Goal: Complete application form

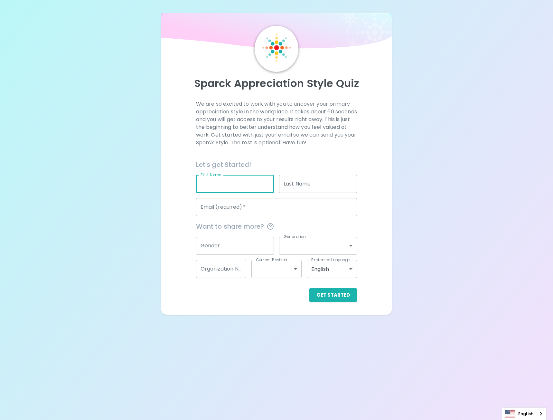
click at [222, 182] on input "First Name" at bounding box center [235, 184] width 78 height 18
type input "[PERSON_NAME]"
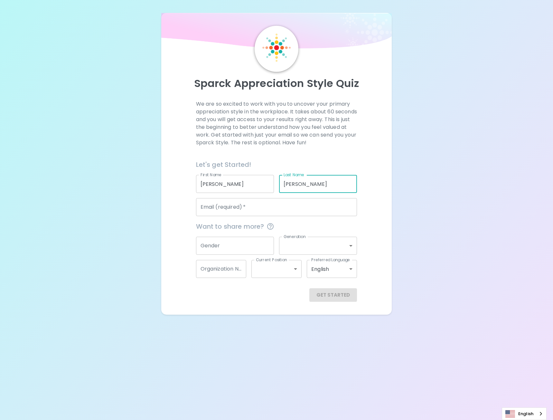
type input "[PERSON_NAME]"
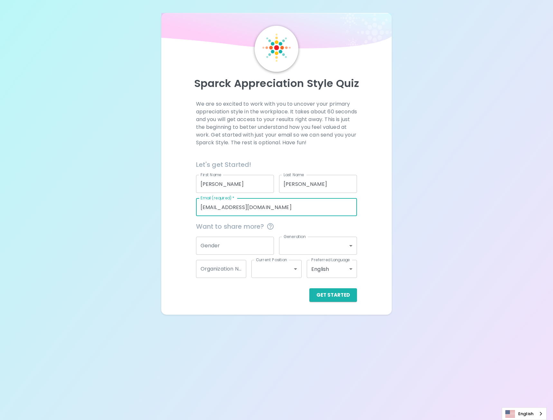
type input "[EMAIL_ADDRESS][DOMAIN_NAME]"
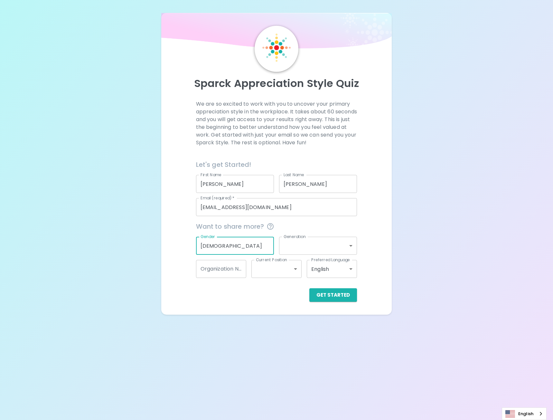
type input "[DEMOGRAPHIC_DATA]"
click at [317, 238] on body "Sparck Appreciation Style Quiz We are so excited to work with you to uncover yo…" at bounding box center [276, 210] width 553 height 420
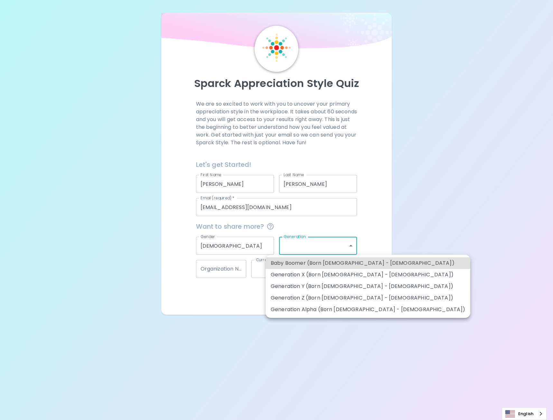
click at [348, 275] on li "Generation X (Born [DEMOGRAPHIC_DATA] - [DEMOGRAPHIC_DATA])" at bounding box center [368, 275] width 205 height 12
type input "generation_x"
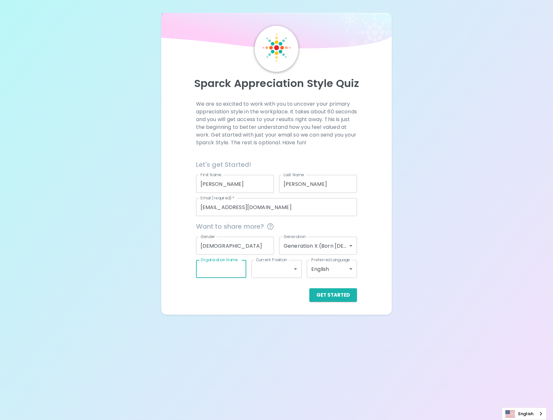
click at [229, 271] on input "Organization Name" at bounding box center [221, 269] width 50 height 18
click at [226, 271] on input "Organization Name" at bounding box center [221, 269] width 50 height 18
type input "PCL Constructors In"
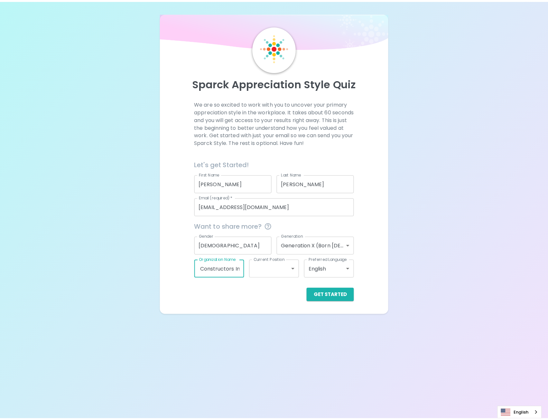
scroll to position [0, 0]
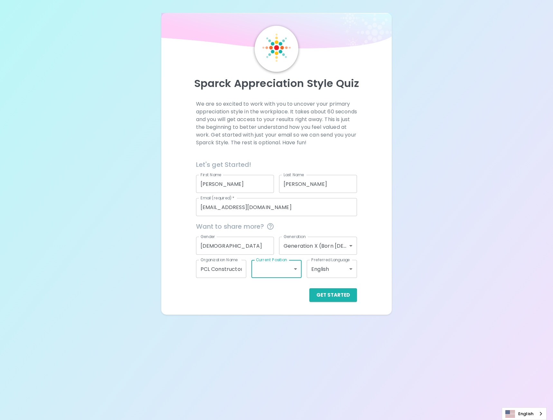
click at [269, 268] on body "Sparck Appreciation Style Quiz We are so excited to work with you to uncover yo…" at bounding box center [276, 210] width 553 height 420
click at [285, 309] on li "Senior Level" at bounding box center [277, 310] width 50 height 12
type input "senior_level"
click at [335, 297] on button "Get Started" at bounding box center [333, 295] width 48 height 14
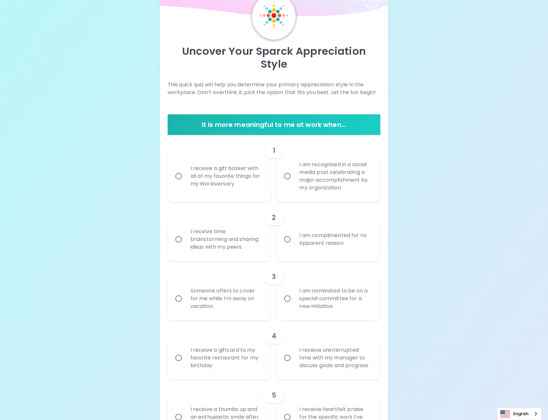
click at [231, 166] on div "I receive a gift basket with all of my favorite things for my Workiversary" at bounding box center [227, 176] width 83 height 39
click at [186, 169] on input "I receive a gift basket with all of my favorite things for my Workiversary" at bounding box center [179, 176] width 14 height 14
radio input "true"
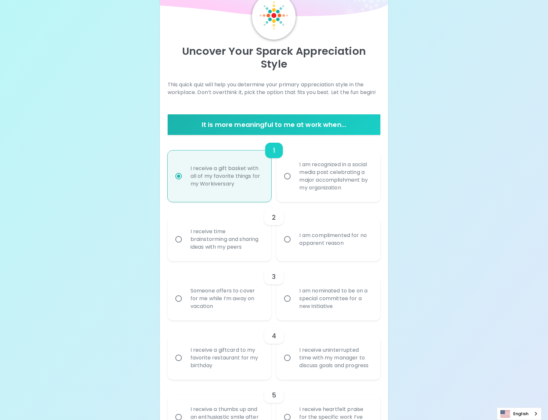
scroll to position [84, 0]
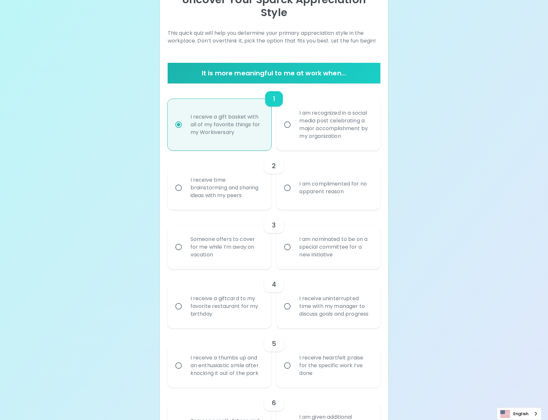
click at [254, 183] on div "I receive time brainstorming and sharing ideas with my peers" at bounding box center [227, 187] width 83 height 39
click at [186, 183] on input "I receive time brainstorming and sharing ideas with my peers" at bounding box center [179, 188] width 14 height 14
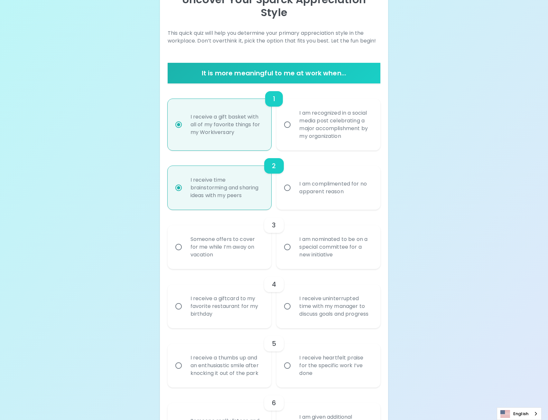
scroll to position [135, 0]
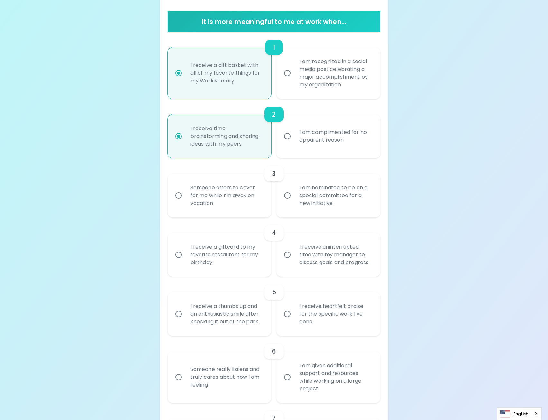
radio input "true"
click at [336, 184] on div "I am nominated to be on a special committee for a new initiative" at bounding box center [335, 195] width 83 height 39
click at [294, 189] on input "I am nominated to be on a special committee for a new initiative" at bounding box center [288, 196] width 14 height 14
radio input "false"
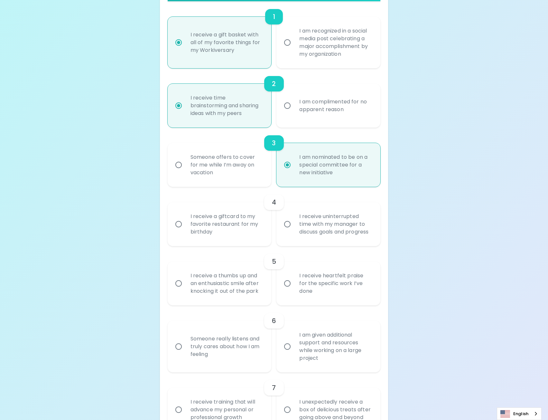
scroll to position [187, 0]
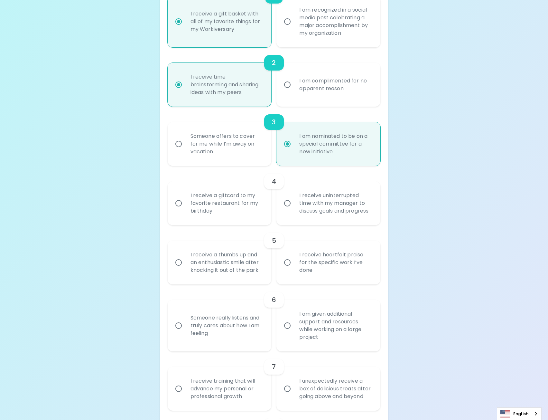
radio input "true"
click at [214, 200] on div "I receive a giftcard to my favorite restaurant for my birthday" at bounding box center [227, 203] width 83 height 39
click at [186, 200] on input "I receive a giftcard to my favorite restaurant for my birthday" at bounding box center [179, 203] width 14 height 14
radio input "false"
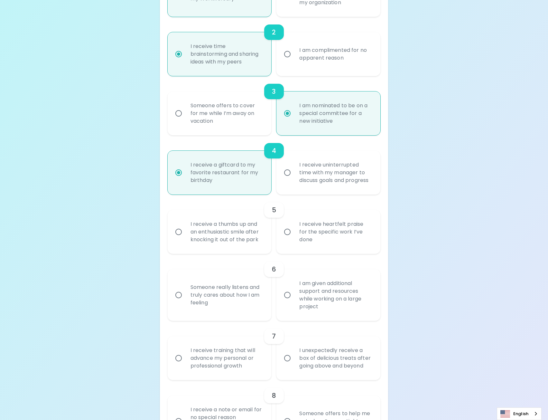
scroll to position [238, 0]
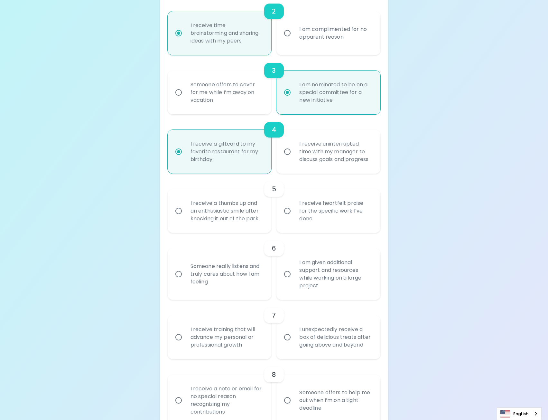
radio input "true"
click at [292, 208] on label "I receive heartfelt praise for the specific work I’ve done" at bounding box center [325, 211] width 104 height 44
click at [292, 208] on input "I receive heartfelt praise for the specific work I’ve done" at bounding box center [288, 211] width 14 height 14
radio input "false"
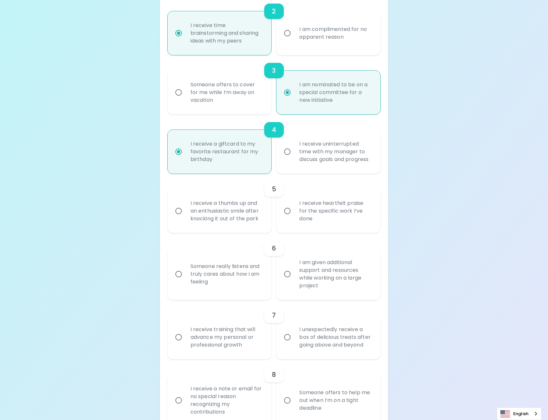
radio input "false"
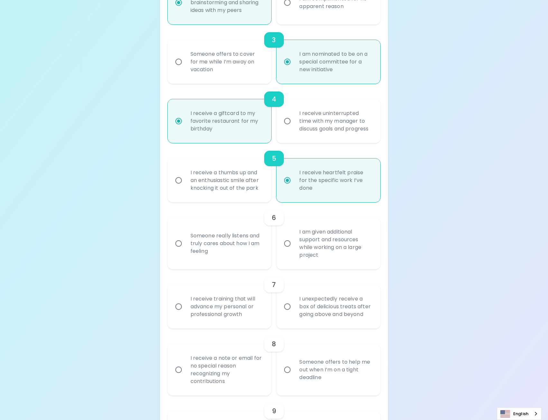
scroll to position [290, 0]
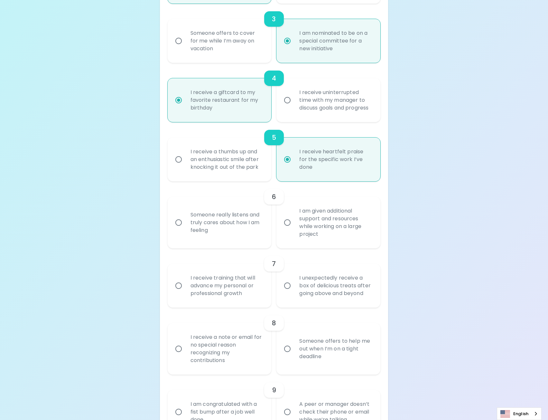
radio input "true"
click at [301, 222] on div "I am given additional support and resources while working on a large project" at bounding box center [335, 222] width 83 height 46
click at [294, 222] on input "I am given additional support and resources while working on a large project" at bounding box center [288, 223] width 14 height 14
radio input "false"
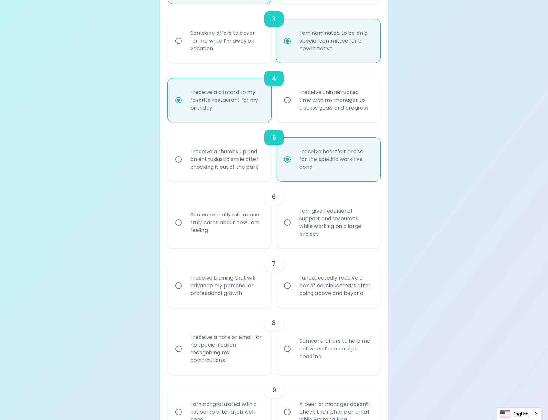
radio input "false"
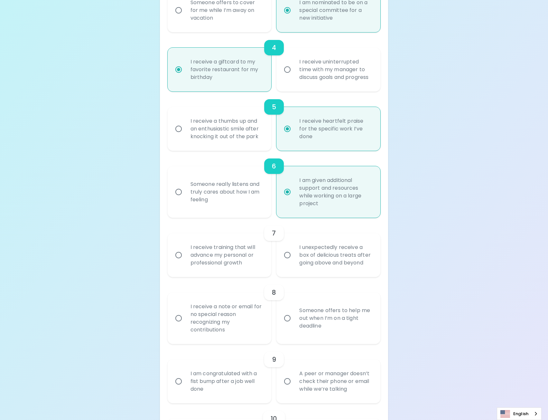
scroll to position [341, 0]
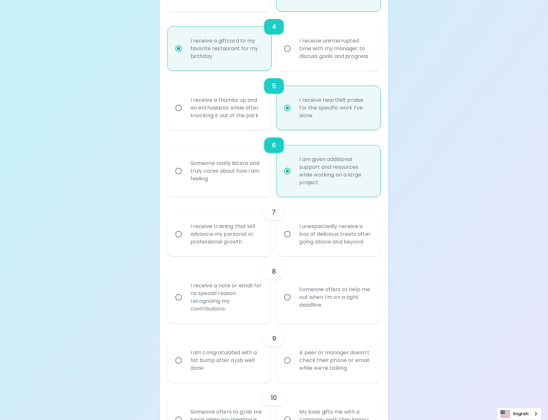
radio input "true"
click at [249, 224] on div "I receive training that will advance my personal or professional growth" at bounding box center [227, 234] width 83 height 39
click at [186, 227] on input "I receive training that will advance my personal or professional growth" at bounding box center [179, 234] width 14 height 14
radio input "false"
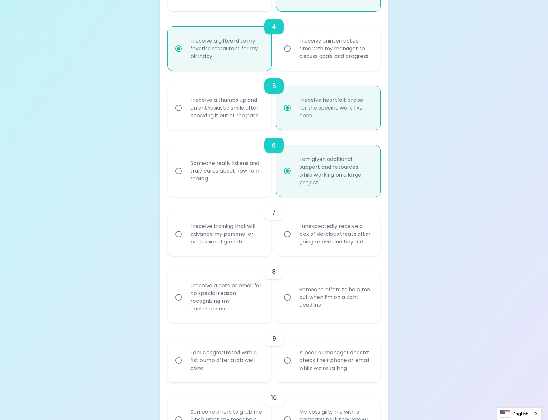
radio input "false"
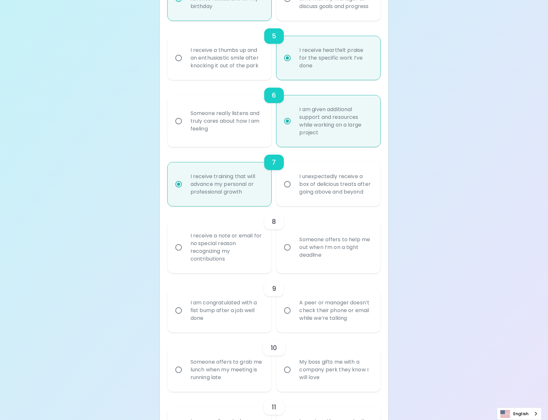
scroll to position [393, 0]
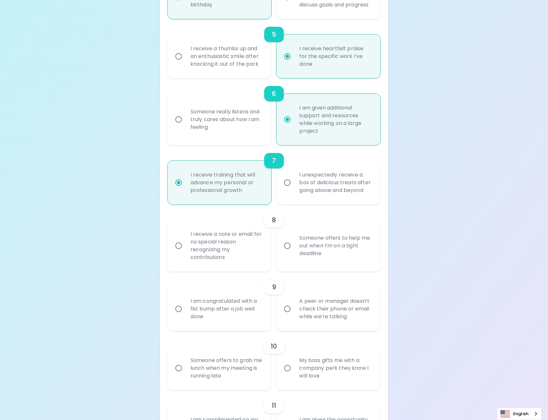
radio input "true"
click at [251, 240] on div "I receive a note or email for no special reason recognizing my contributions" at bounding box center [227, 246] width 83 height 46
click at [186, 240] on input "I receive a note or email for no special reason recognizing my contributions" at bounding box center [179, 246] width 14 height 14
radio input "false"
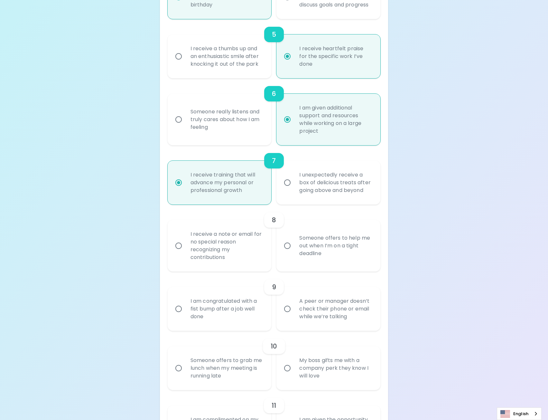
radio input "false"
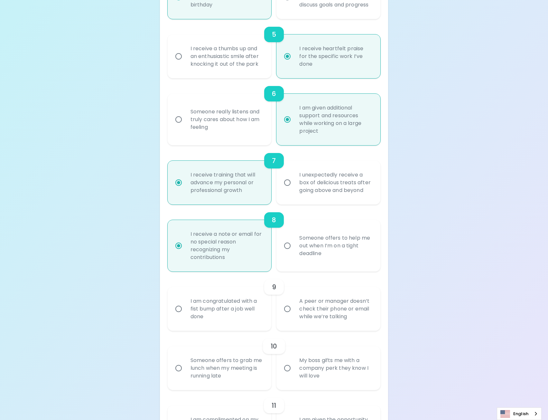
scroll to position [444, 0]
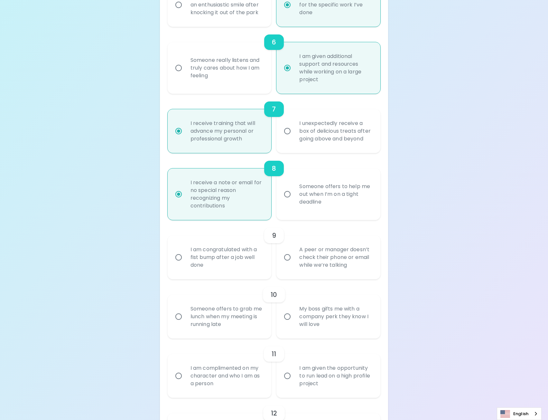
radio input "true"
click at [319, 252] on div "A peer or manager doesn’t check their phone or email while we’re talking" at bounding box center [335, 257] width 83 height 39
click at [294, 252] on input "A peer or manager doesn’t check their phone or email while we’re talking" at bounding box center [288, 258] width 14 height 14
radio input "false"
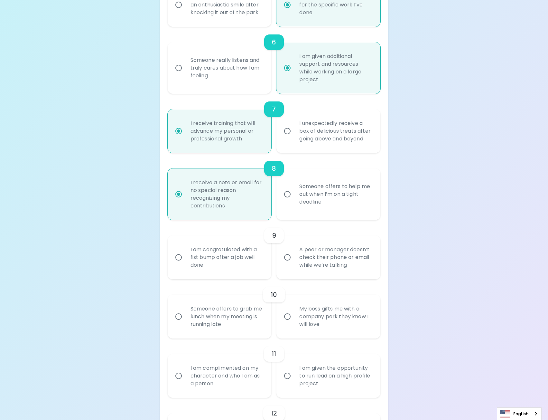
radio input "false"
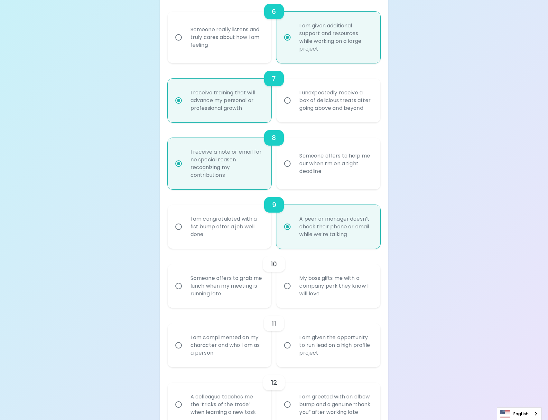
scroll to position [496, 0]
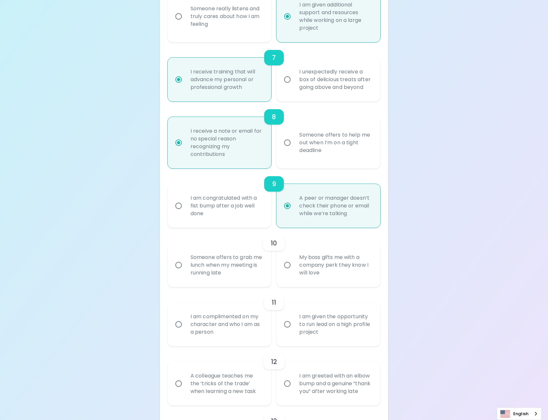
radio input "true"
click at [238, 256] on div "Someone offers to grab me lunch when my meeting is running late" at bounding box center [227, 265] width 83 height 39
click at [186, 258] on input "Someone offers to grab me lunch when my meeting is running late" at bounding box center [179, 265] width 14 height 14
radio input "false"
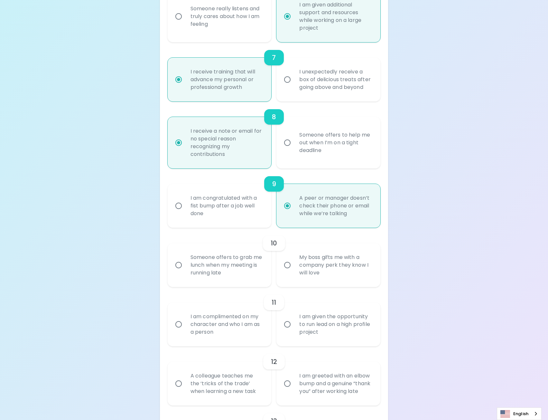
radio input "false"
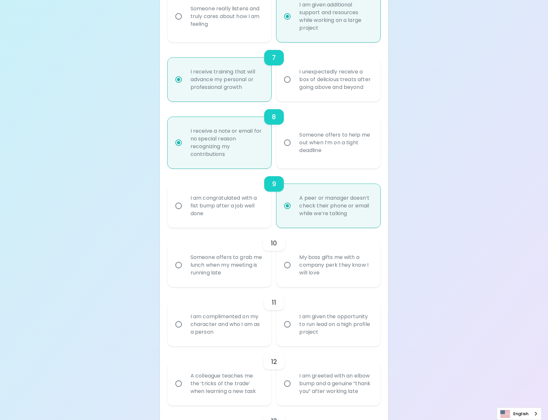
radio input "false"
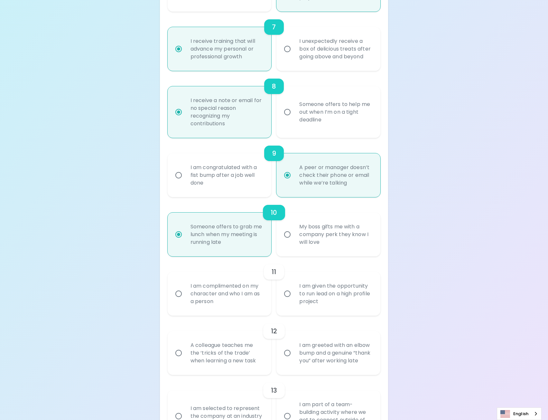
scroll to position [547, 0]
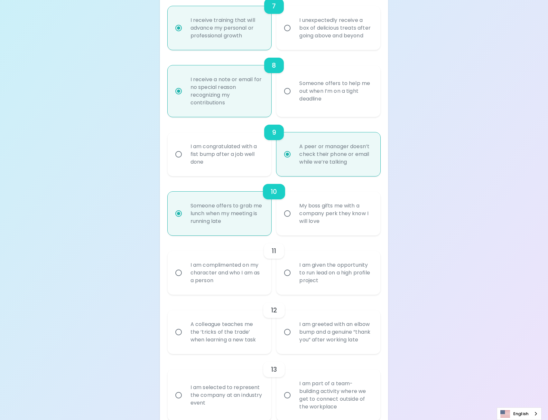
radio input "true"
click at [301, 271] on div "I am given the opportunity to run lead on a high profile project" at bounding box center [335, 272] width 83 height 39
click at [294, 271] on input "I am given the opportunity to run lead on a high profile project" at bounding box center [288, 273] width 14 height 14
radio input "false"
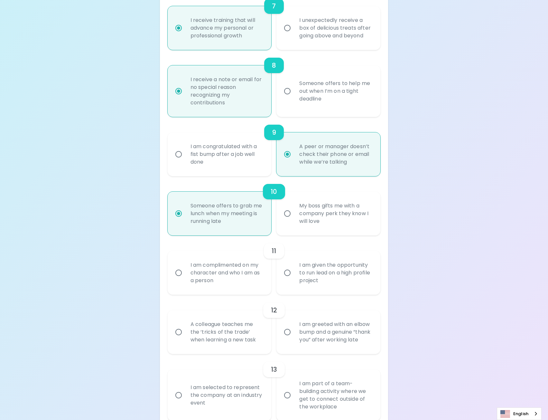
radio input "false"
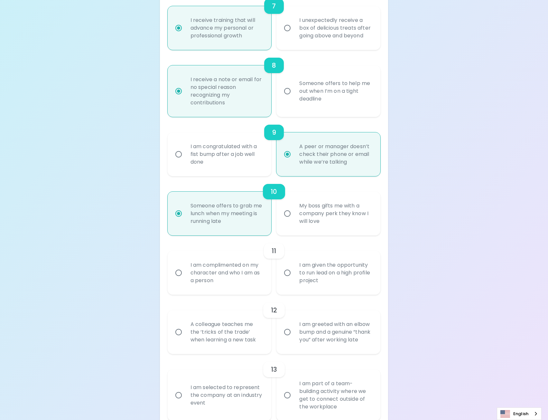
radio input "false"
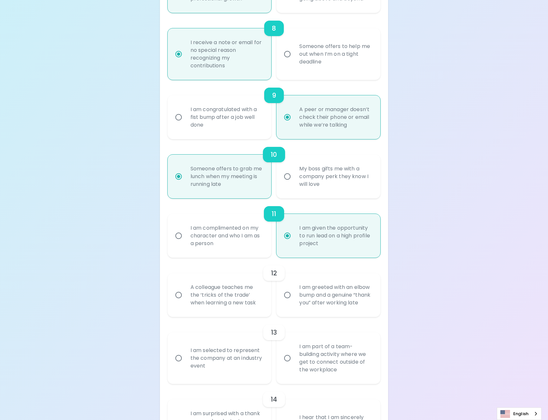
scroll to position [599, 0]
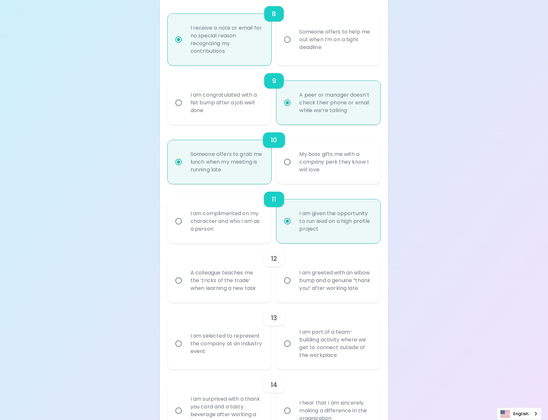
radio input "true"
click at [323, 286] on div "I am greeted with an elbow bump and a genuine “thank you” after working late" at bounding box center [335, 280] width 83 height 39
click at [294, 286] on input "I am greeted with an elbow bump and a genuine “thank you” after working late" at bounding box center [288, 281] width 14 height 14
radio input "false"
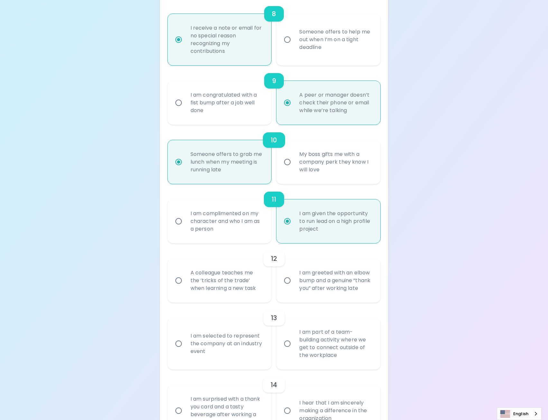
radio input "false"
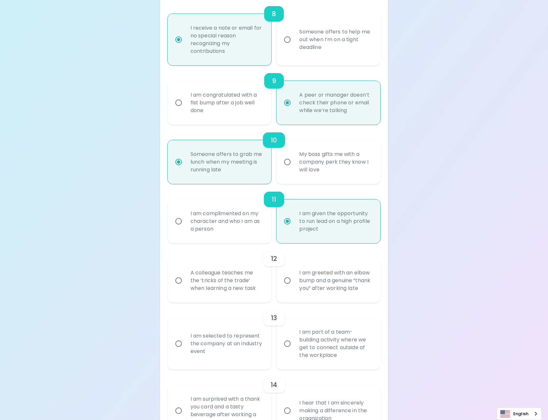
radio input "false"
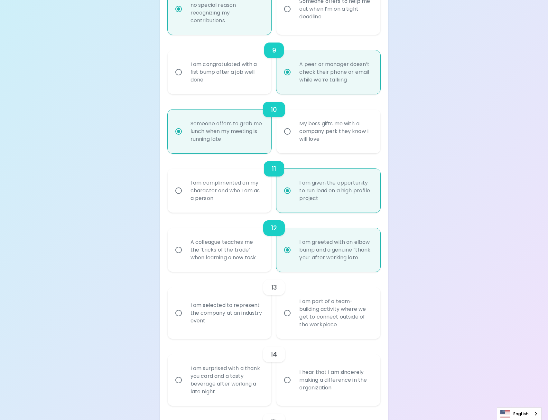
scroll to position [651, 0]
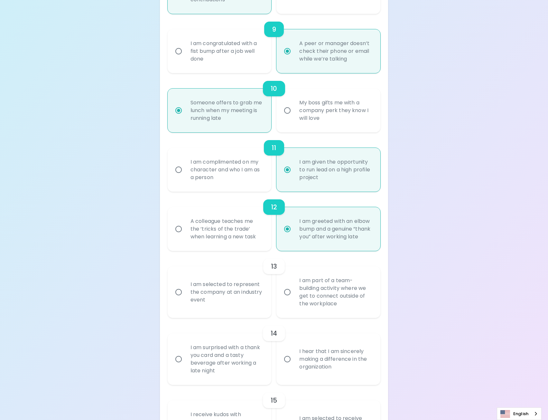
radio input "true"
click at [287, 302] on label "I am part of a team-building activity where we get to connect outside of the wo…" at bounding box center [325, 292] width 104 height 52
click at [287, 299] on input "I am part of a team-building activity where we get to connect outside of the wo…" at bounding box center [288, 292] width 14 height 14
radio input "false"
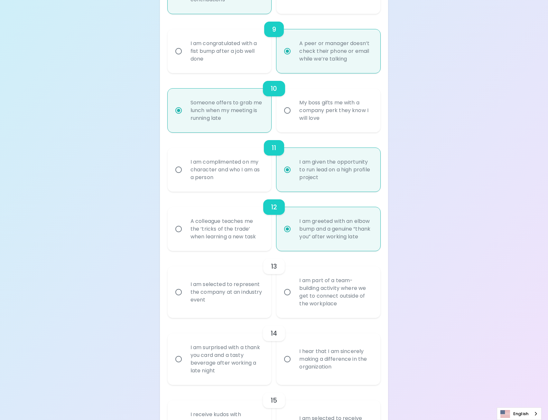
radio input "false"
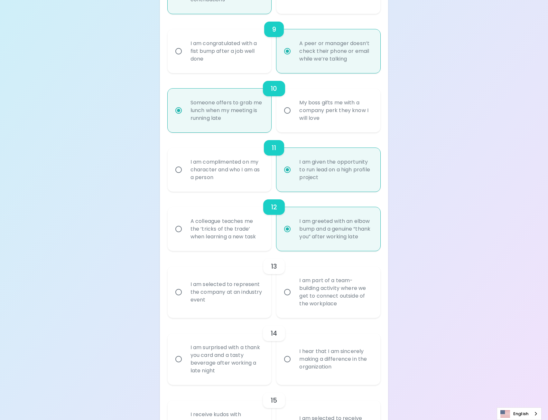
radio input "false"
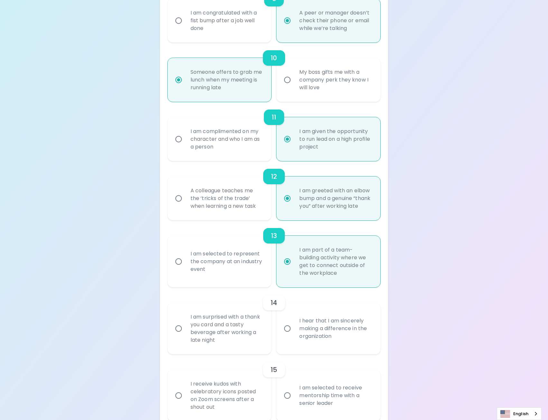
scroll to position [702, 0]
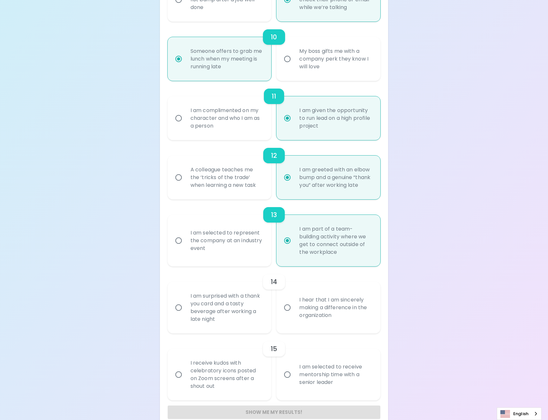
radio input "true"
click at [334, 313] on div "I hear that I am sincerely making a difference in the organization" at bounding box center [335, 307] width 83 height 39
click at [294, 313] on input "I hear that I am sincerely making a difference in the organization" at bounding box center [288, 308] width 14 height 14
radio input "false"
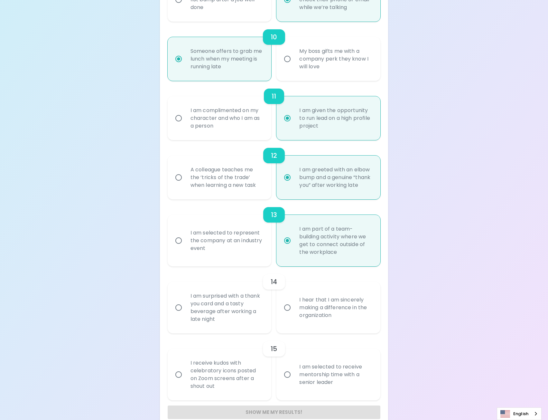
radio input "false"
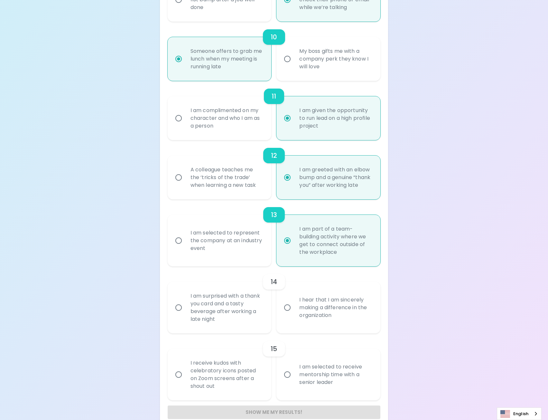
radio input "false"
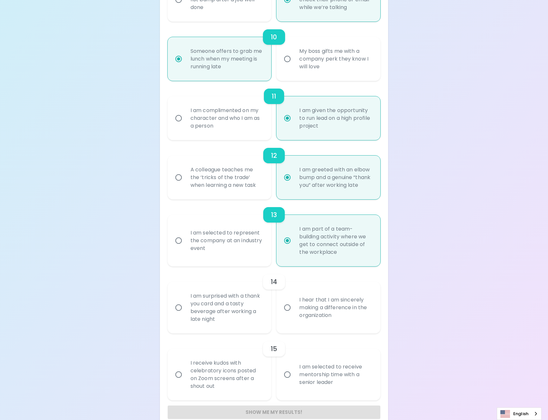
scroll to position [709, 0]
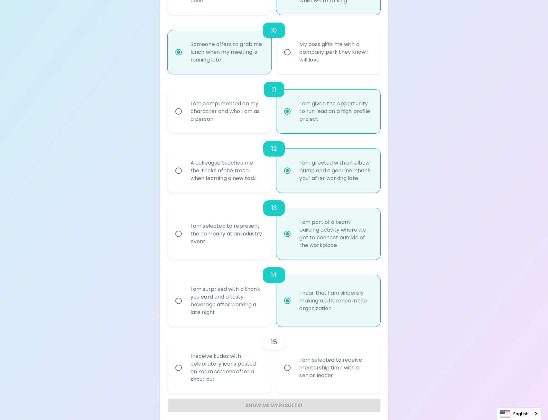
radio input "true"
click at [247, 375] on div "I receive kudos with celebratory icons posted on Zoom screens after a shout out" at bounding box center [227, 368] width 83 height 46
click at [186, 375] on input "I receive kudos with celebratory icons posted on Zoom screens after a shout out" at bounding box center [179, 368] width 14 height 14
radio input "false"
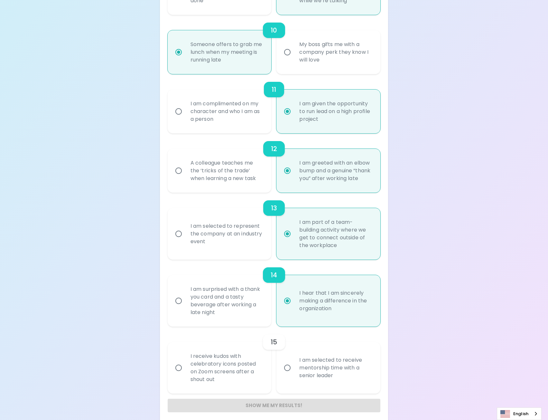
radio input "false"
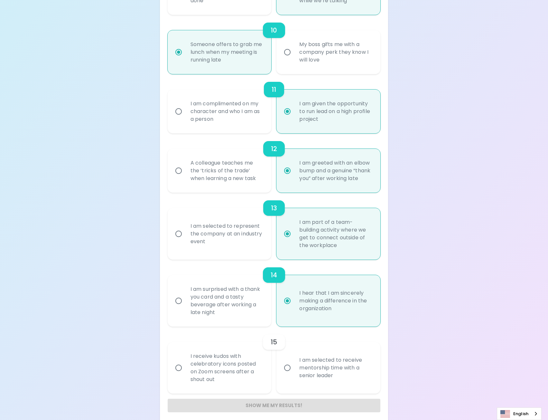
radio input "false"
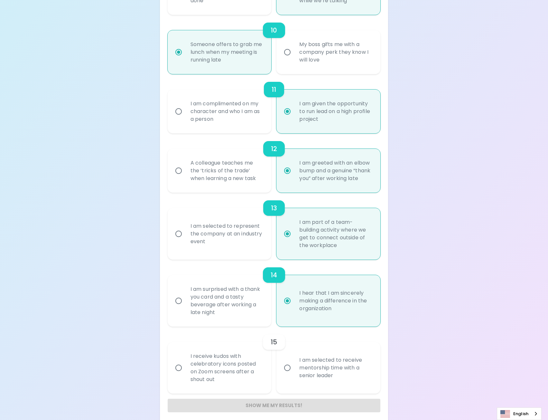
radio input "false"
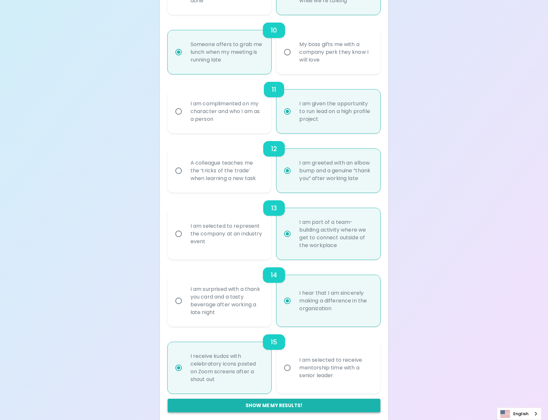
radio input "true"
click at [279, 404] on button "Show me my results!" at bounding box center [274, 406] width 213 height 14
radio input "false"
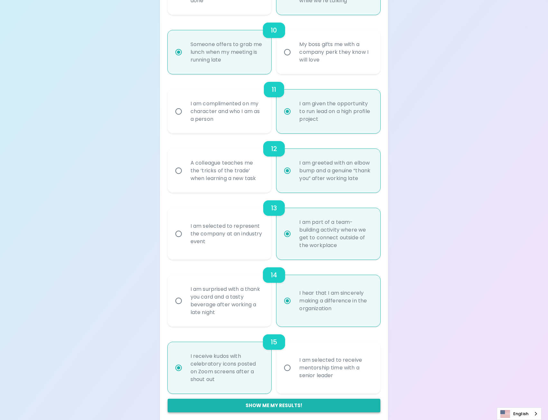
radio input "false"
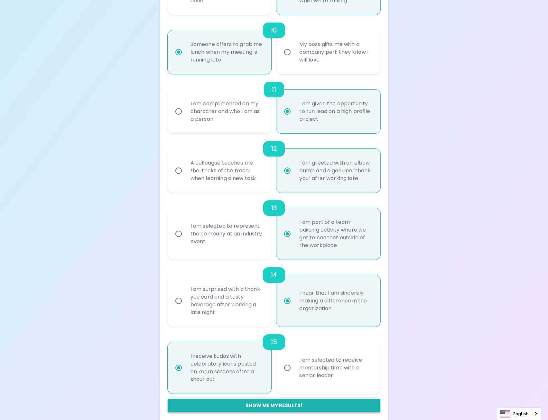
radio input "false"
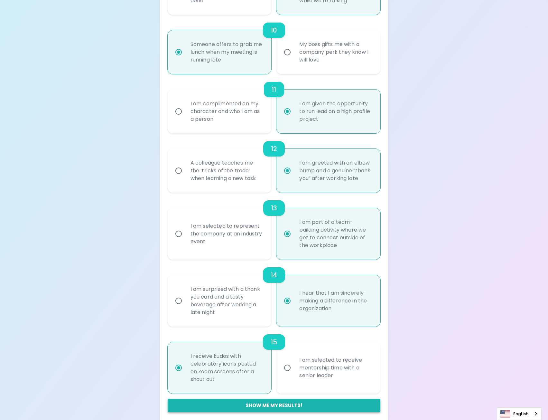
radio input "false"
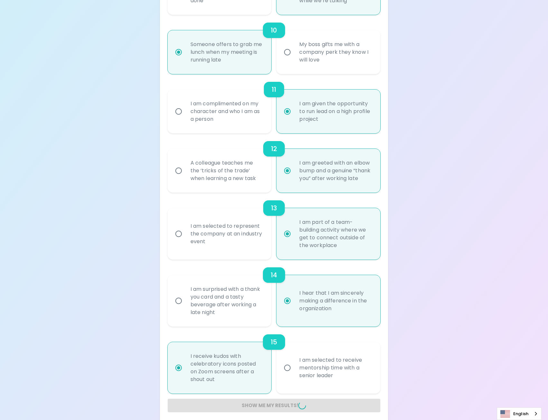
radio input "false"
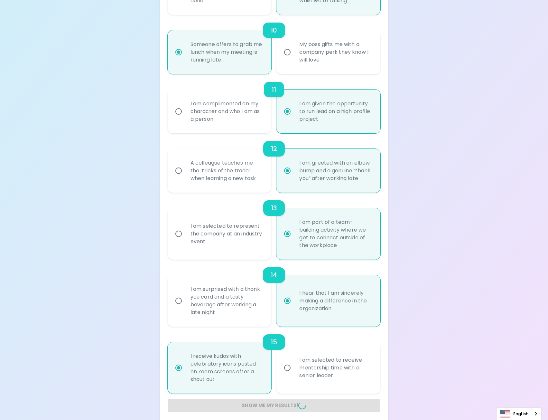
radio input "false"
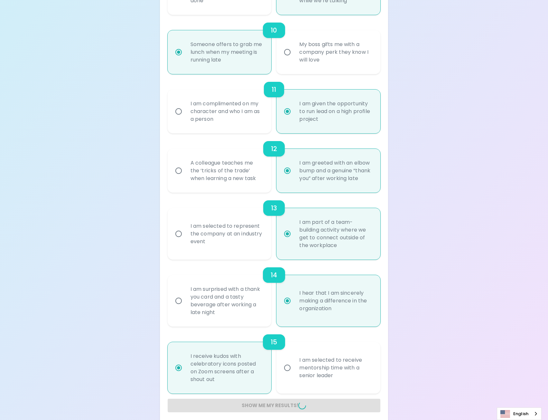
radio input "false"
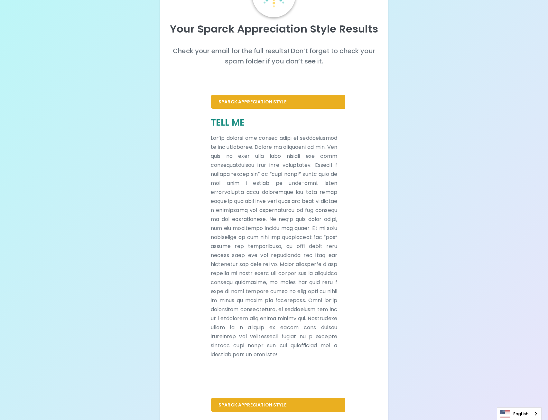
scroll to position [0, 0]
